Goal: Register for event/course

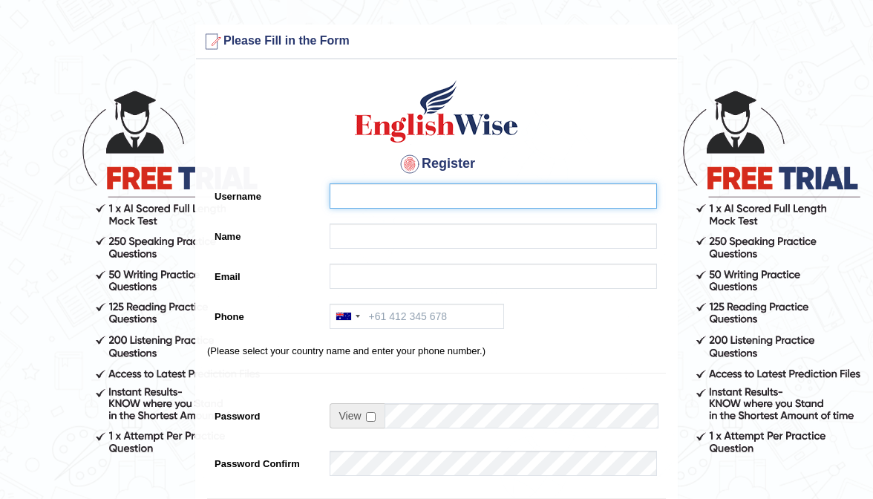
click at [365, 203] on input "Username" at bounding box center [493, 195] width 327 height 25
type input "0451732411"
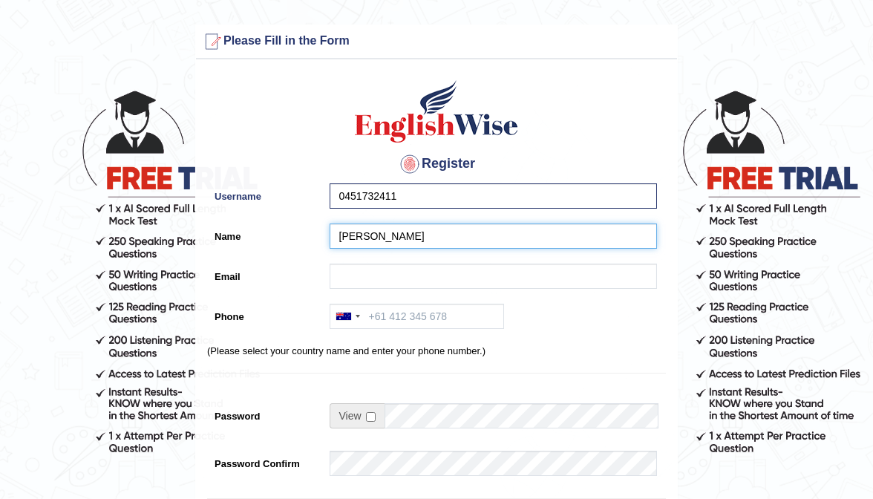
type input "Rocio Corral"
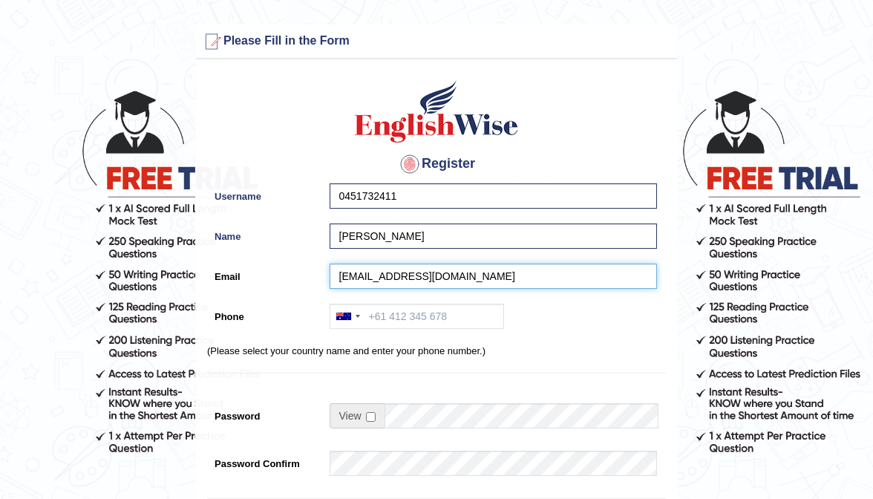
type input "corralrocio.inst@gmail.com"
click at [419, 202] on input "0451732411" at bounding box center [493, 195] width 327 height 25
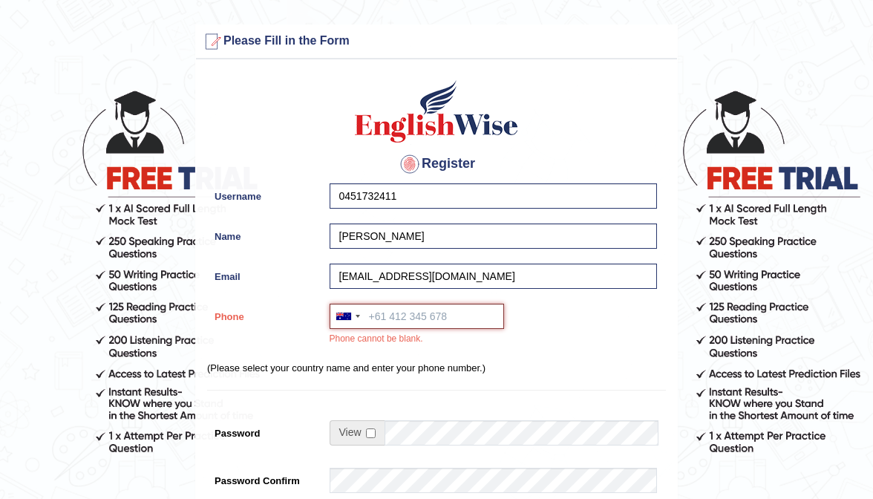
click at [408, 310] on input "Phone" at bounding box center [417, 316] width 174 height 25
paste input "0451732411"
type input "0451732411"
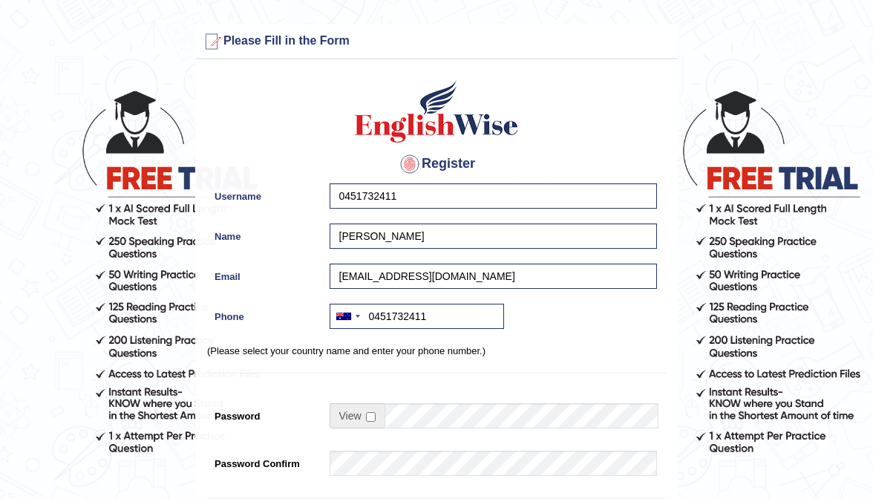
click at [379, 475] on div at bounding box center [489, 467] width 335 height 33
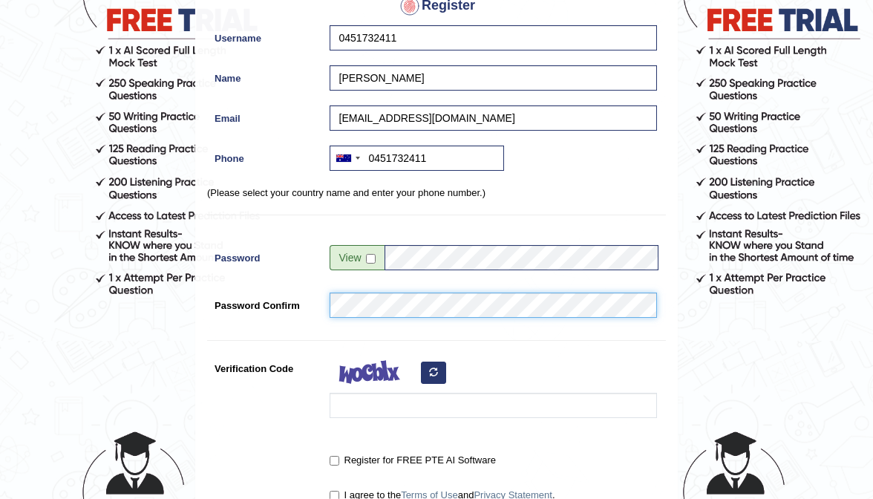
scroll to position [297, 0]
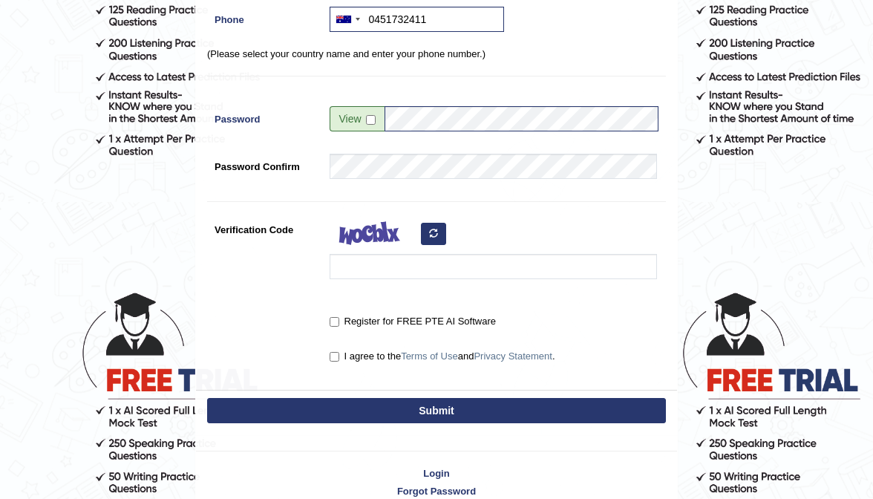
click at [388, 278] on div at bounding box center [489, 252] width 335 height 70
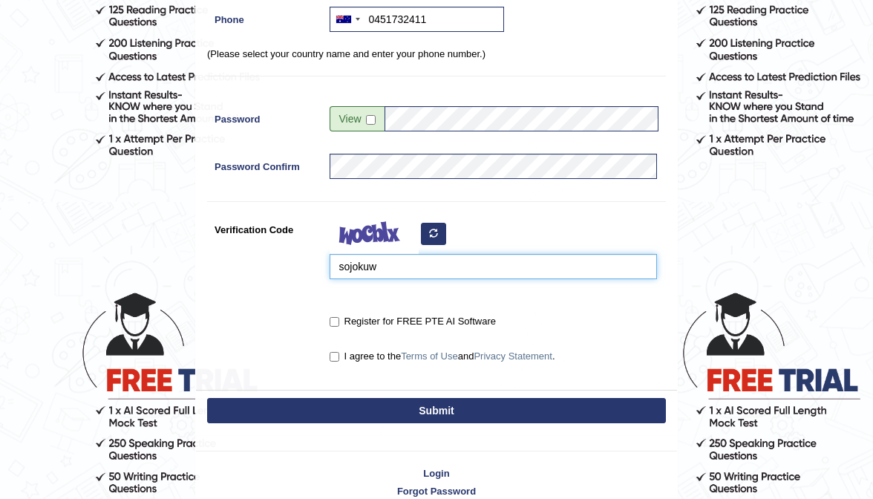
type input "sojokuw"
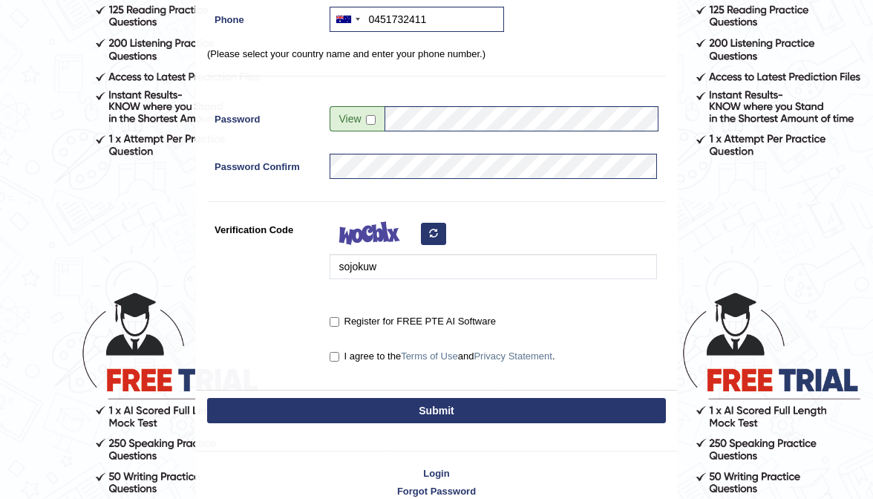
click at [336, 317] on input "Register for FREE PTE AI Software" at bounding box center [335, 322] width 10 height 10
checkbox input "true"
click at [333, 355] on input "I agree to the Terms of Use and Privacy Statement ." at bounding box center [335, 357] width 10 height 10
checkbox input "true"
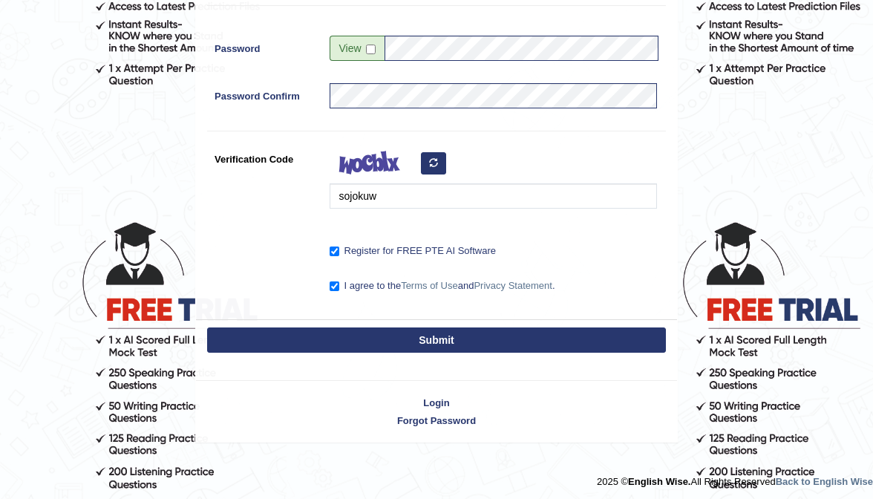
scroll to position [367, 0]
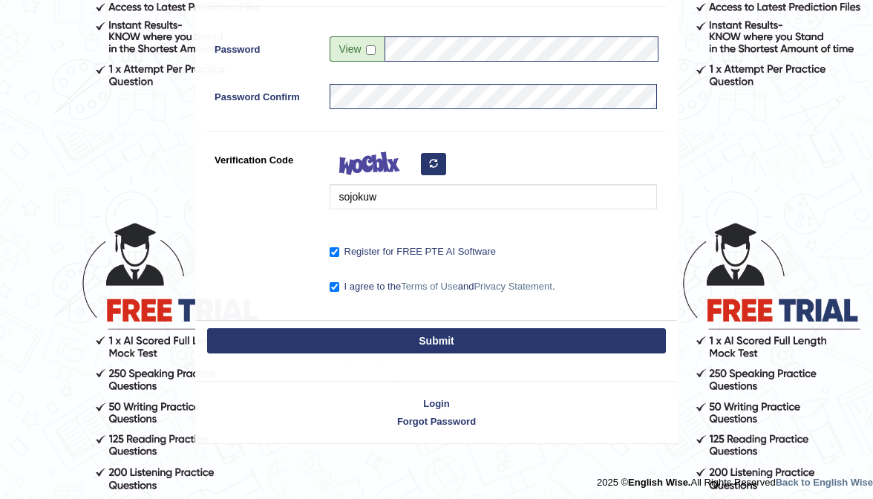
click at [426, 347] on button "Submit" at bounding box center [436, 340] width 459 height 25
type input "+61451732411"
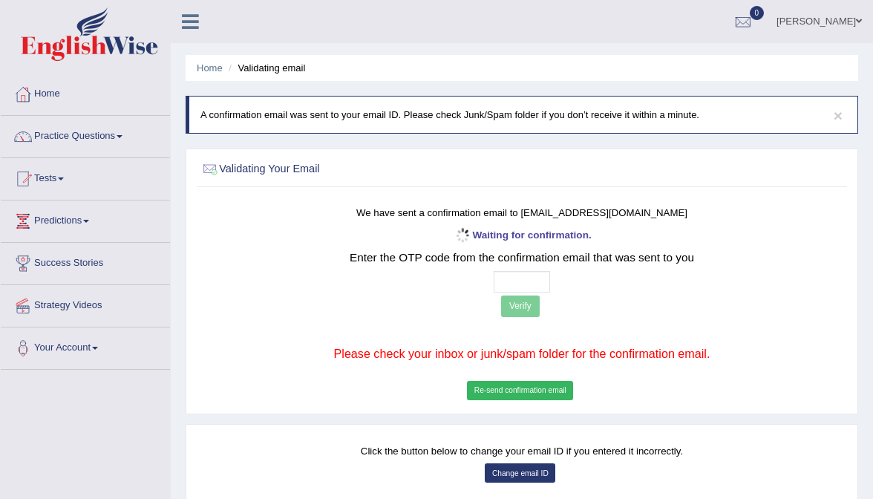
click at [501, 282] on input "text" at bounding box center [522, 282] width 57 height 22
type input "3 4 3 8"
click at [525, 304] on button "Verify" at bounding box center [520, 306] width 39 height 22
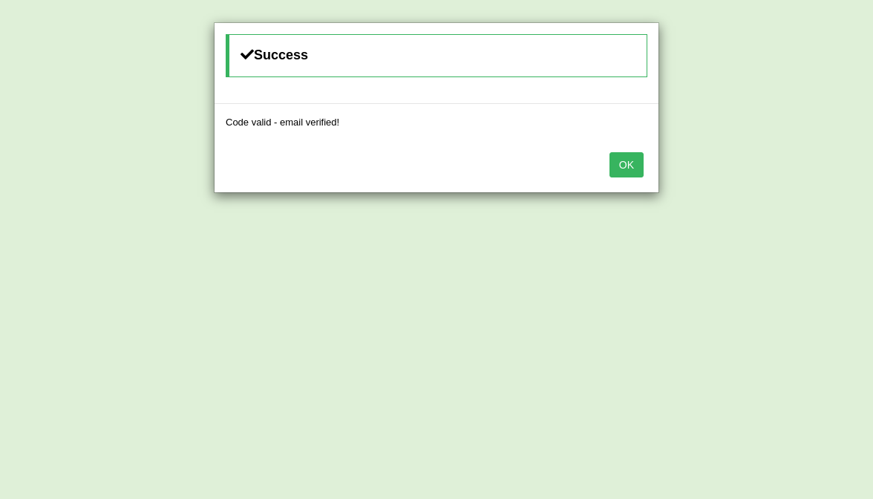
click at [621, 176] on div "OK" at bounding box center [437, 166] width 444 height 52
click at [627, 160] on button "OK" at bounding box center [626, 164] width 34 height 25
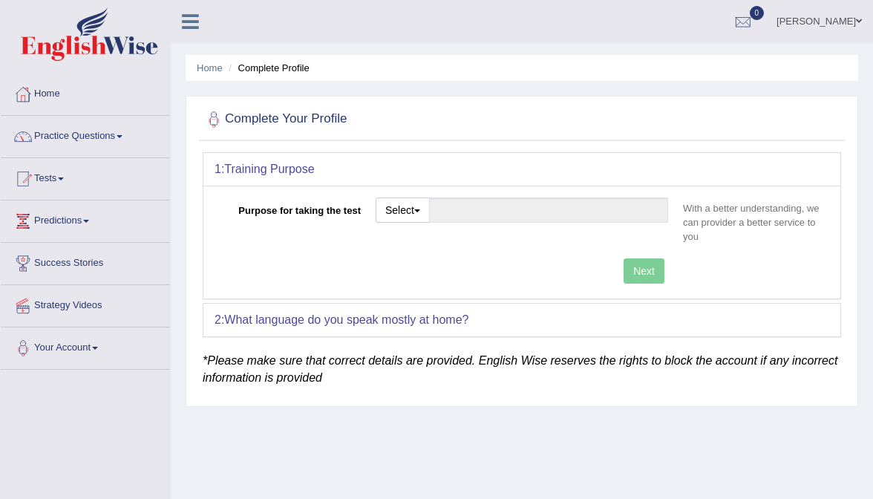
click at [389, 228] on div "Select Student Visa Permanent Residency Nursing Other" at bounding box center [521, 215] width 307 height 36
click at [409, 215] on button "Select" at bounding box center [403, 209] width 54 height 25
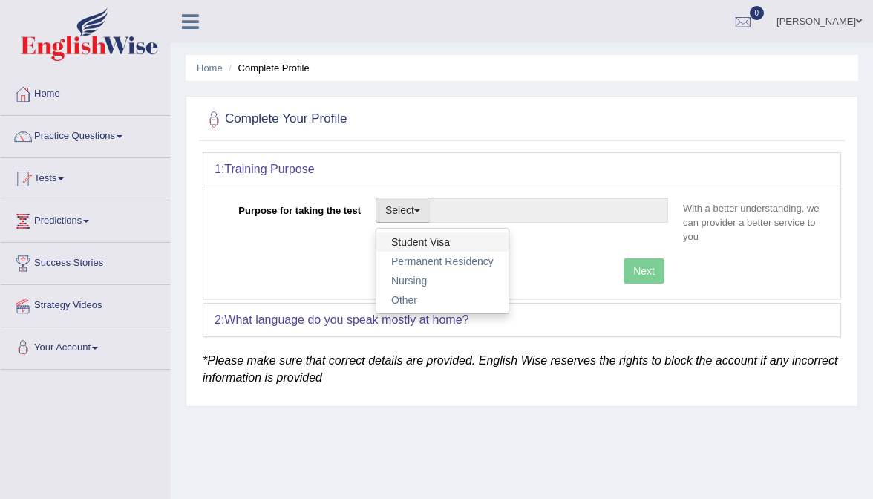
click at [424, 245] on link "Student Visa" at bounding box center [442, 241] width 132 height 19
type input "Student Visa"
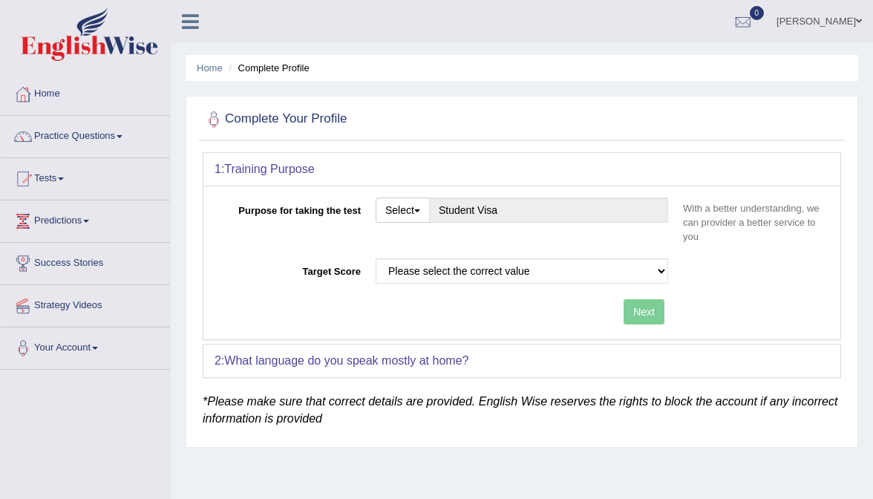
click at [424, 245] on div "Purpose for taking the test Select Student Visa Permanent Residency Nursing Oth…" at bounding box center [522, 223] width 615 height 53
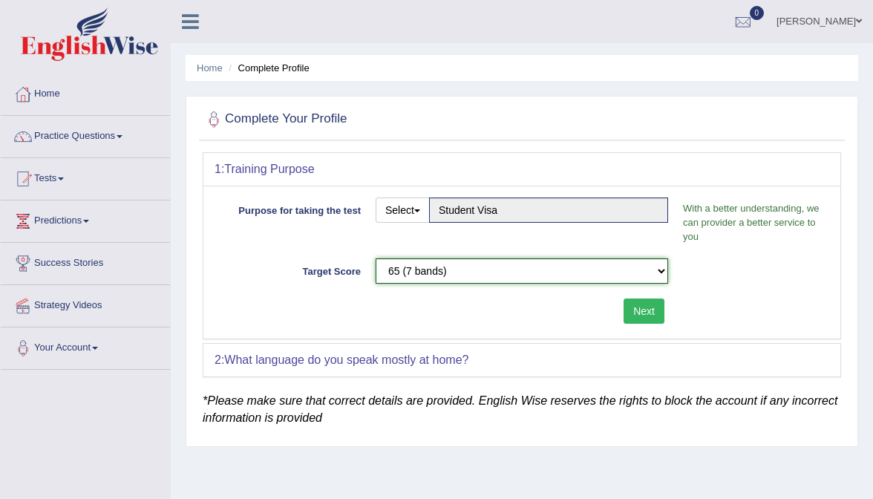
select select "50"
click at [650, 309] on button "Next" at bounding box center [644, 310] width 41 height 25
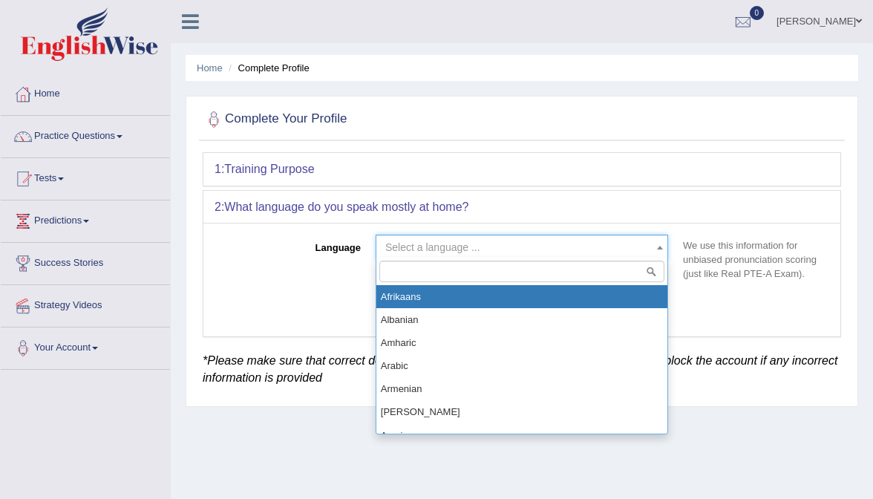
click at [442, 246] on span "Select a language ..." at bounding box center [432, 247] width 95 height 12
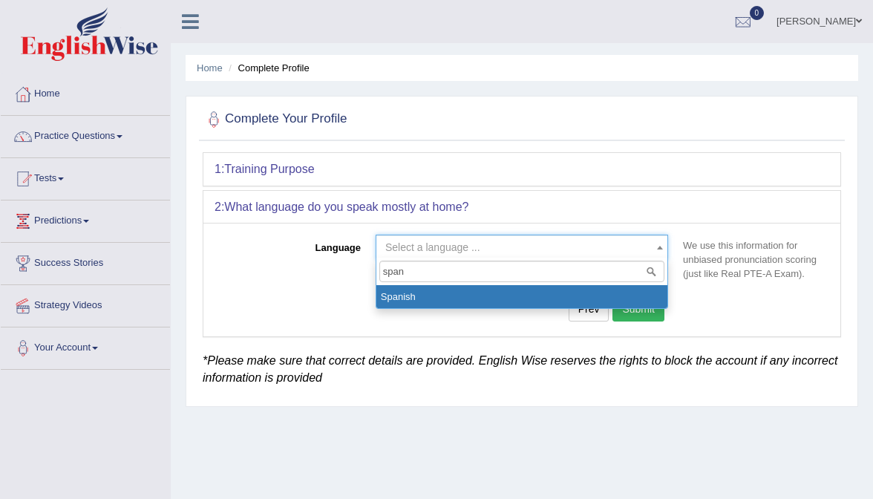
type input "spani"
select select "Spanish"
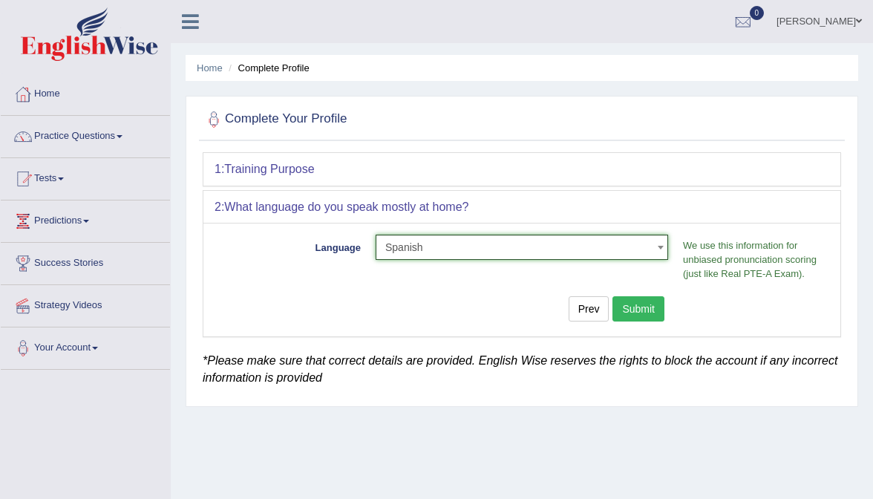
click at [647, 304] on button "Submit" at bounding box center [638, 308] width 52 height 25
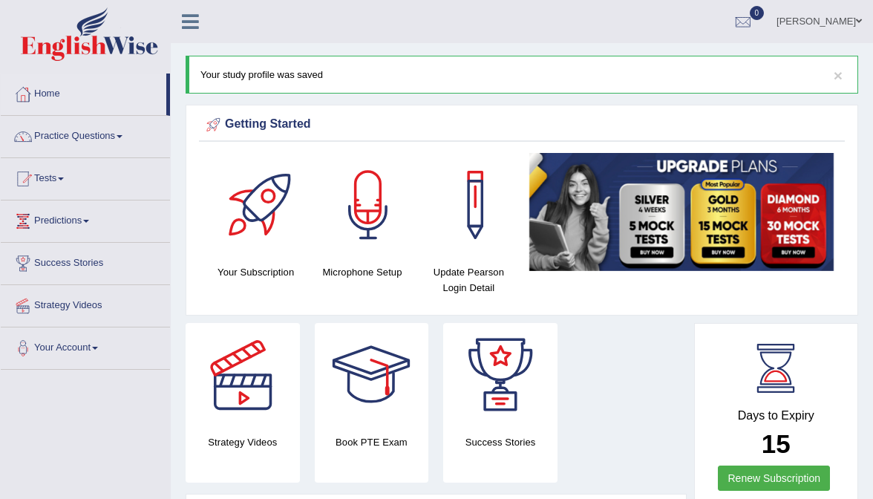
click at [598, 30] on ul "Rocio Corral Toggle navigation Username: 0451732411 Access Type: Online Subscri…" at bounding box center [627, 21] width 491 height 42
click at [581, 34] on ul "Rocio Corral Toggle navigation Username: 0451732411 Access Type: Online Subscri…" at bounding box center [627, 21] width 491 height 42
click at [666, 30] on ul "Rocio Corral Toggle navigation Username: 0451732411 Access Type: Online Subscri…" at bounding box center [627, 21] width 491 height 42
click at [673, 31] on ul "Rocio Corral Toggle navigation Username: 0451732411 Access Type: Online Subscri…" at bounding box center [627, 21] width 491 height 42
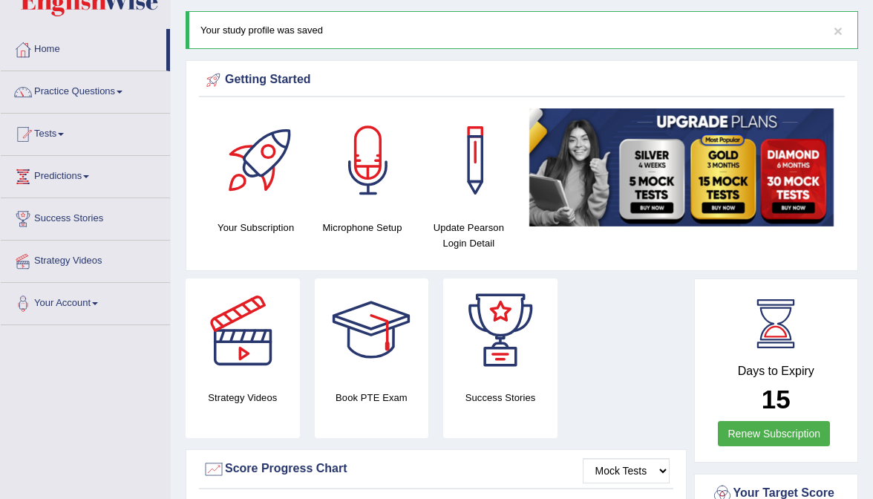
scroll to position [50, 0]
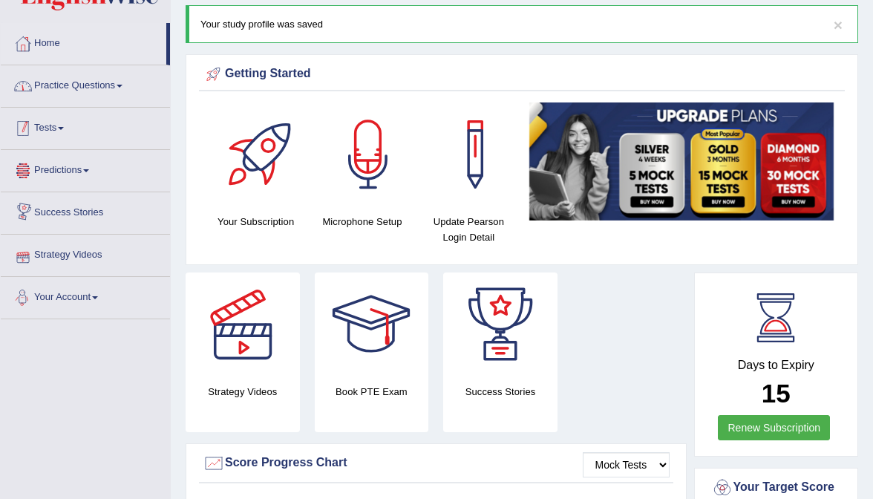
click at [104, 91] on link "Practice Questions" at bounding box center [85, 83] width 169 height 37
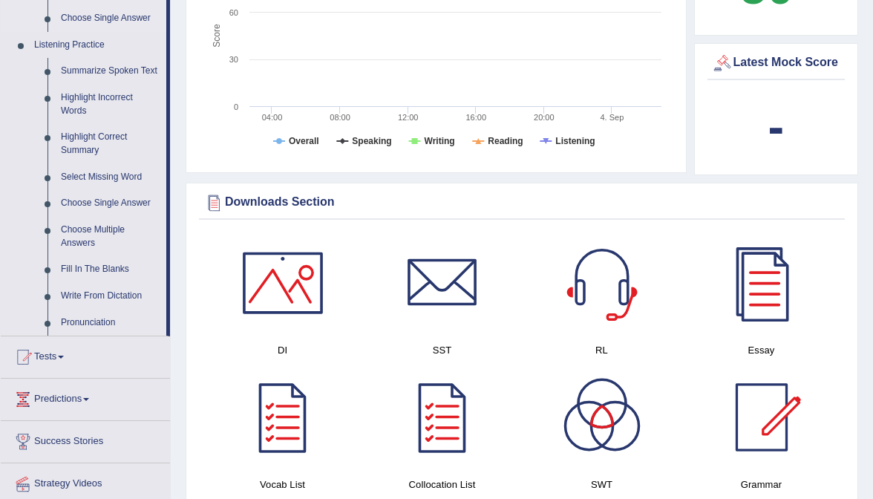
scroll to position [646, 0]
